Goal: Task Accomplishment & Management: Use online tool/utility

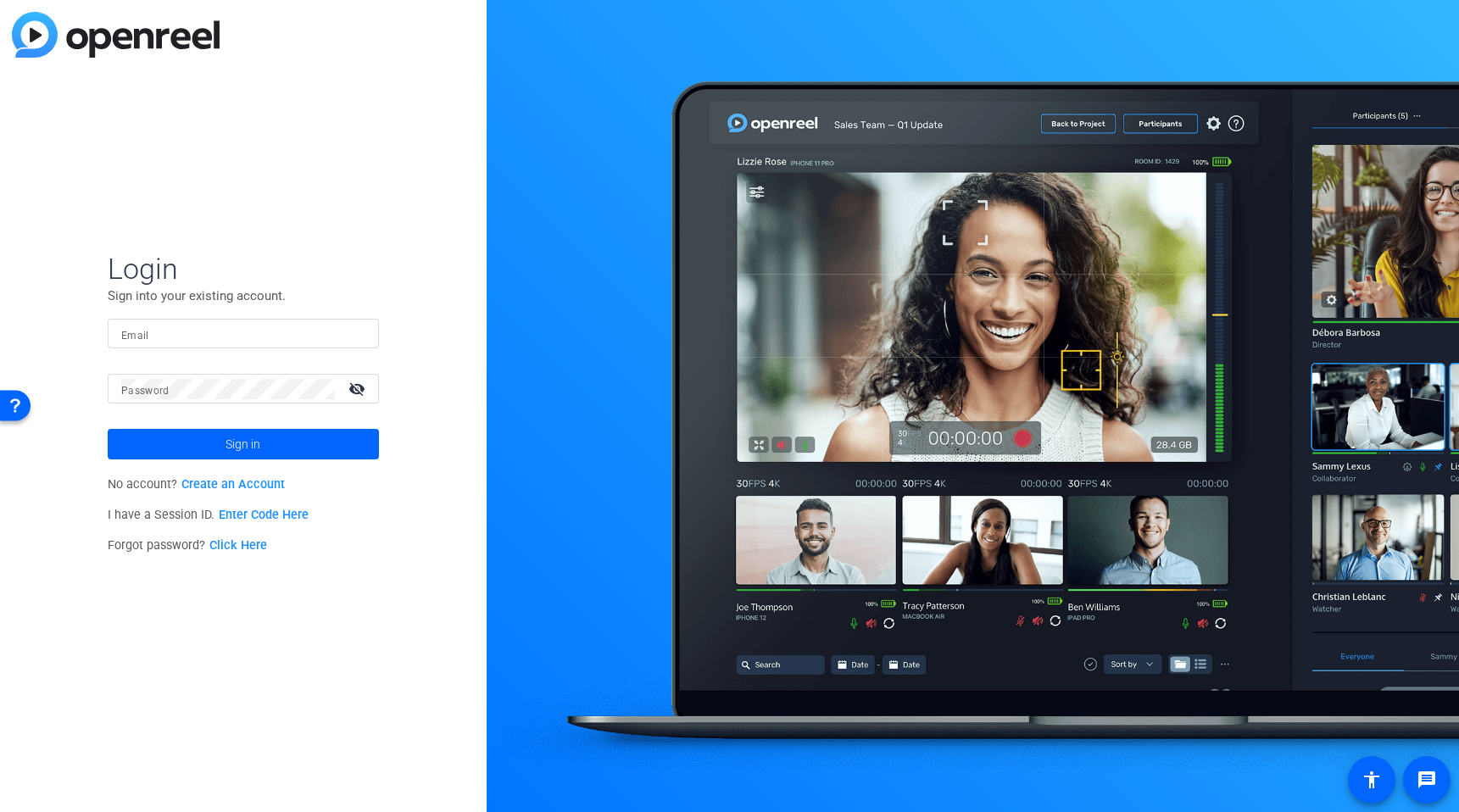
click at [184, 338] on input "Email" at bounding box center [243, 335] width 244 height 21
type input "[EMAIL_ADDRESS][DOMAIN_NAME]"
click at [107, 429] on button "Sign in" at bounding box center [243, 444] width 271 height 31
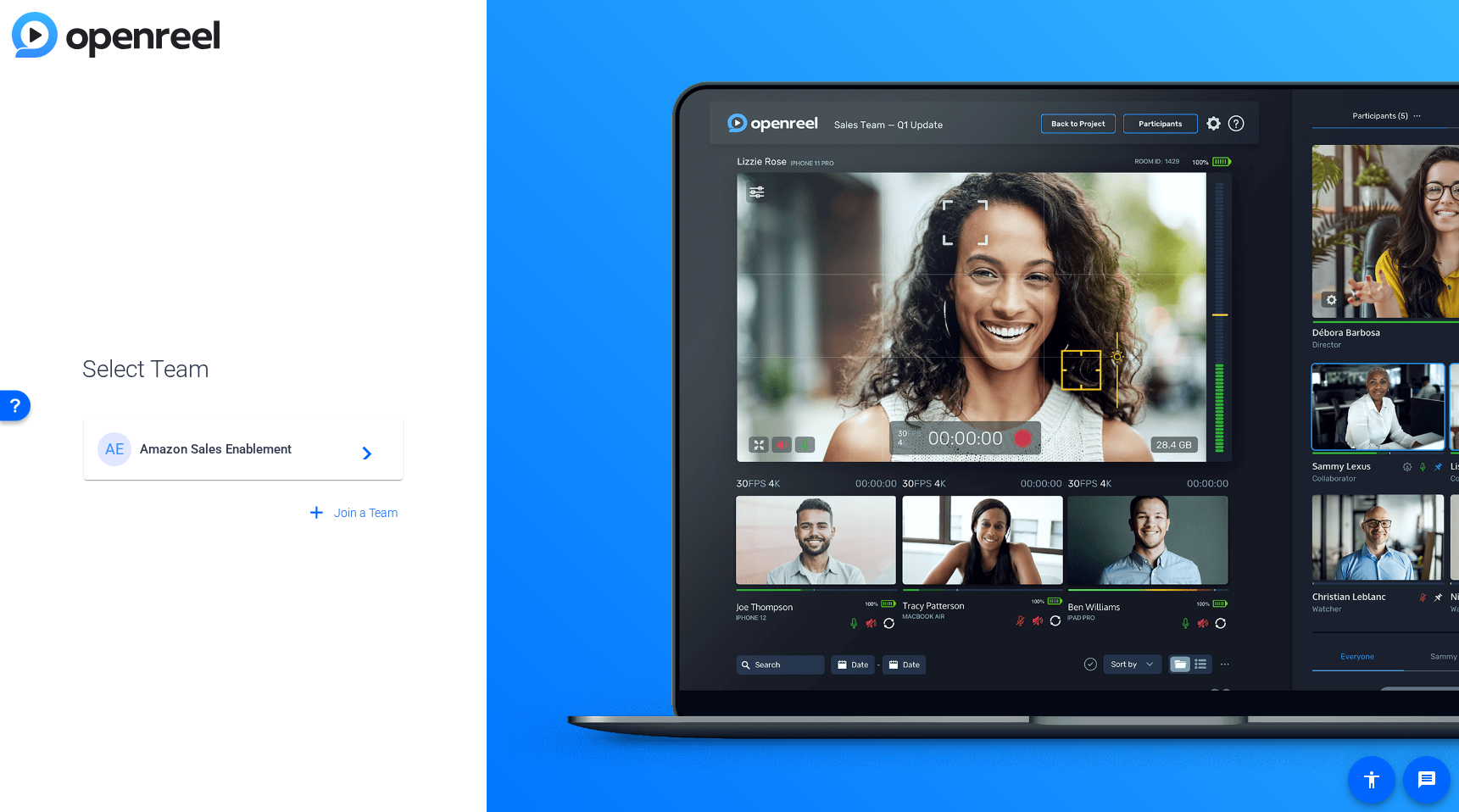
click at [233, 424] on mat-card-content "AE Amazon Sales Enablement navigate_next" at bounding box center [243, 449] width 319 height 61
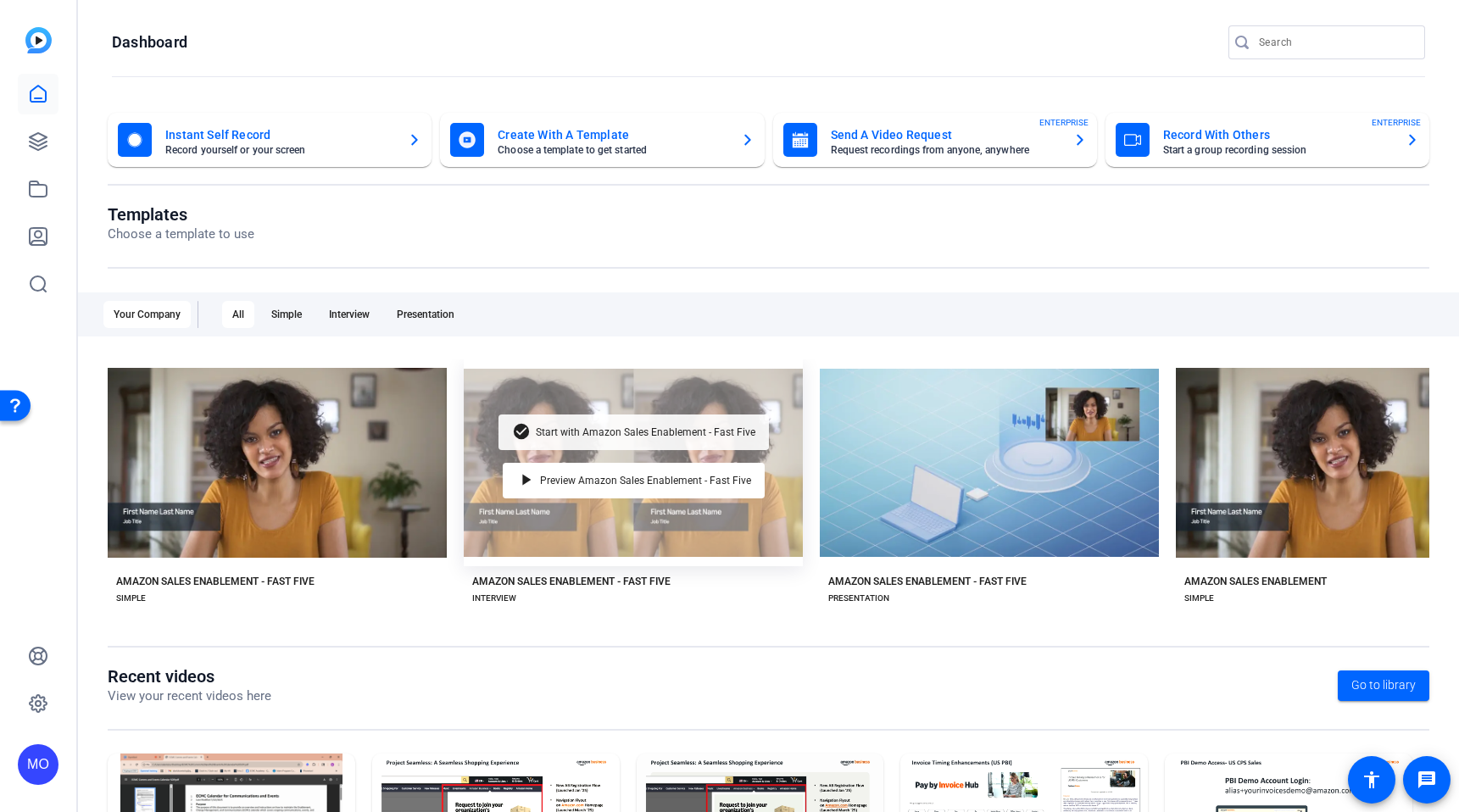
click at [562, 430] on span "Start with Amazon Sales Enablement - Fast Five" at bounding box center [645, 432] width 220 height 10
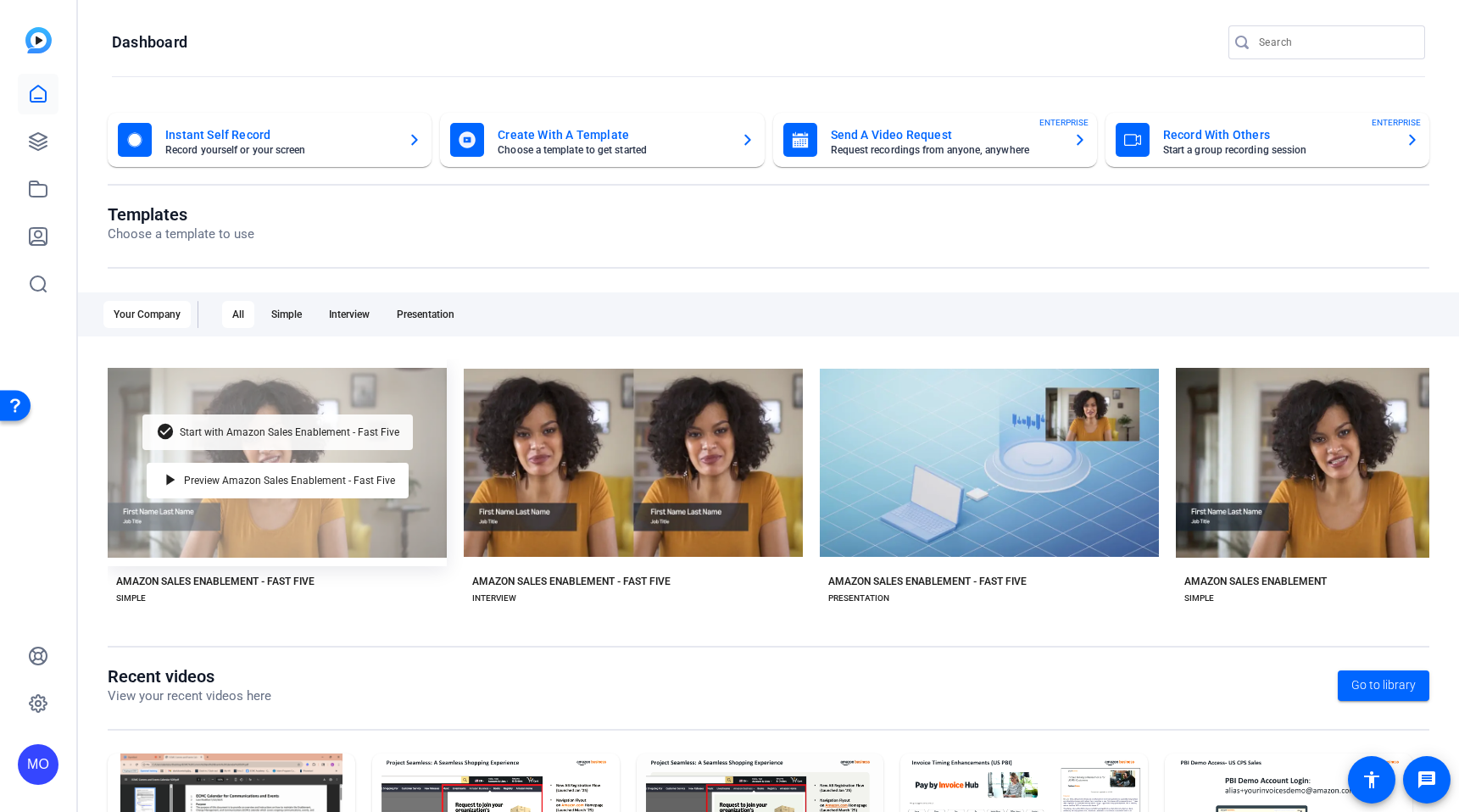
click at [239, 424] on div "check_circle Start with Amazon Sales Enablement - Fast Five" at bounding box center [277, 433] width 270 height 36
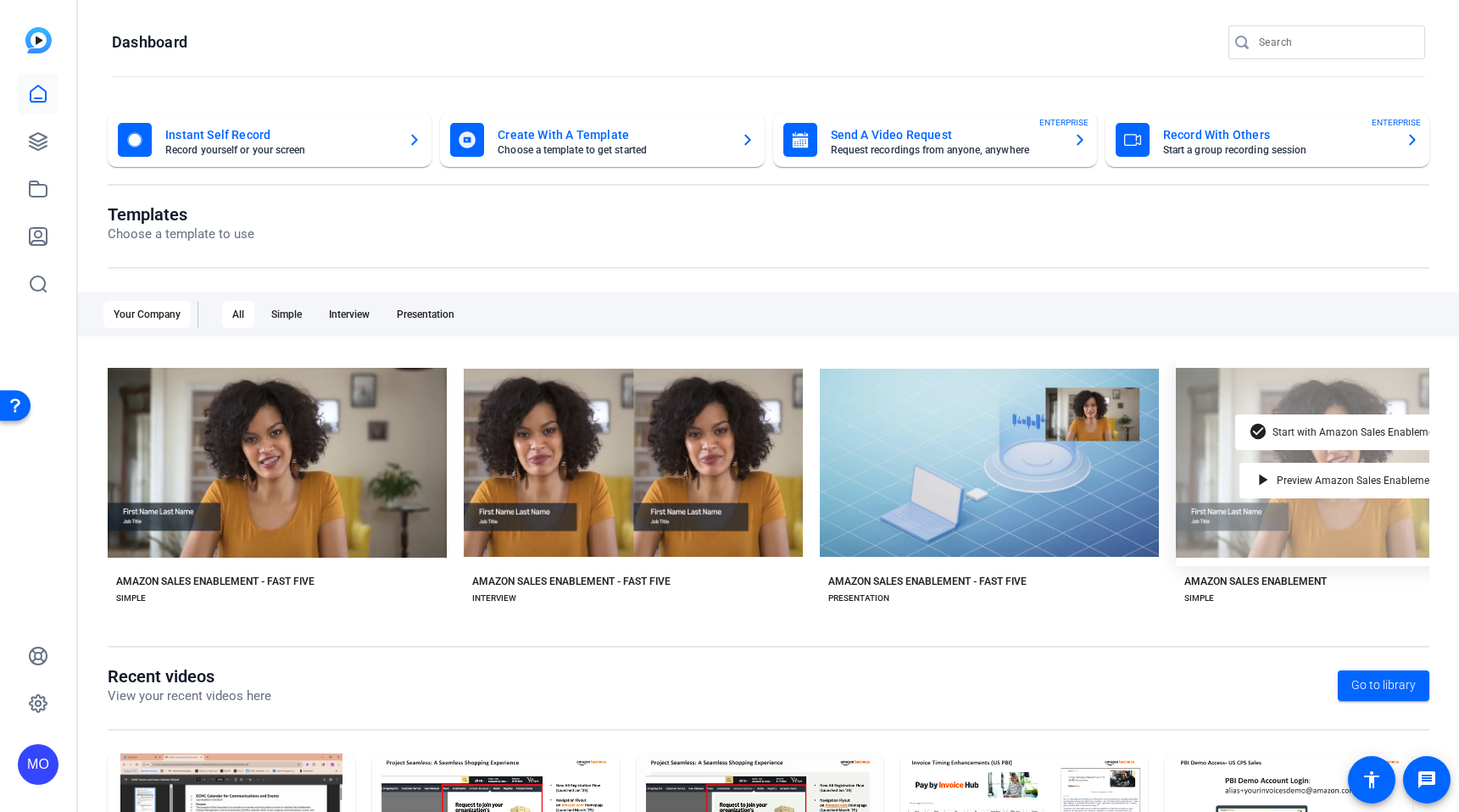
click at [1223, 404] on div "check_circle Start with Amazon Sales Enablement play_arrow Preview Amazon Sales…" at bounding box center [1345, 463] width 339 height 207
click at [1314, 434] on span "Start with Amazon Sales Enablement" at bounding box center [1358, 432] width 170 height 10
